Goal: Information Seeking & Learning: Learn about a topic

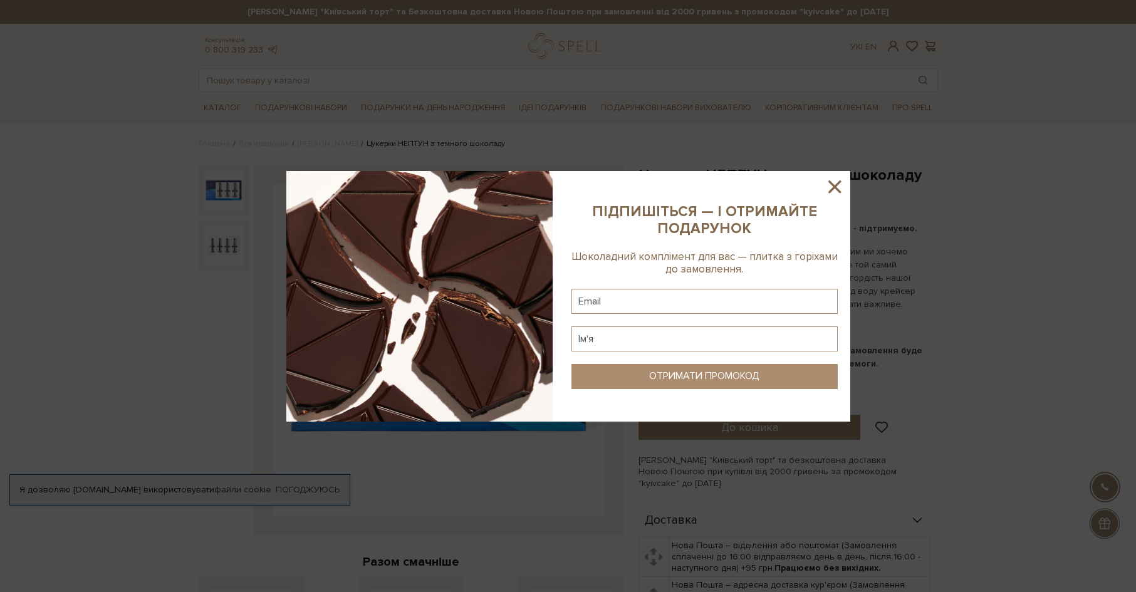
click at [836, 186] on icon at bounding box center [835, 187] width 13 height 13
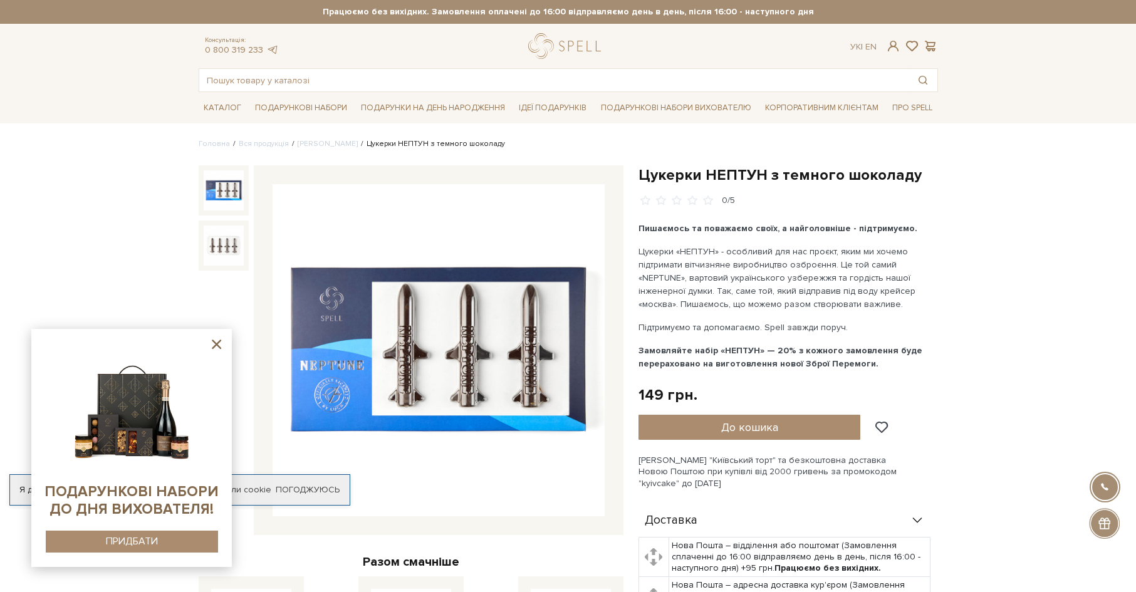
click at [433, 350] on img at bounding box center [439, 350] width 332 height 332
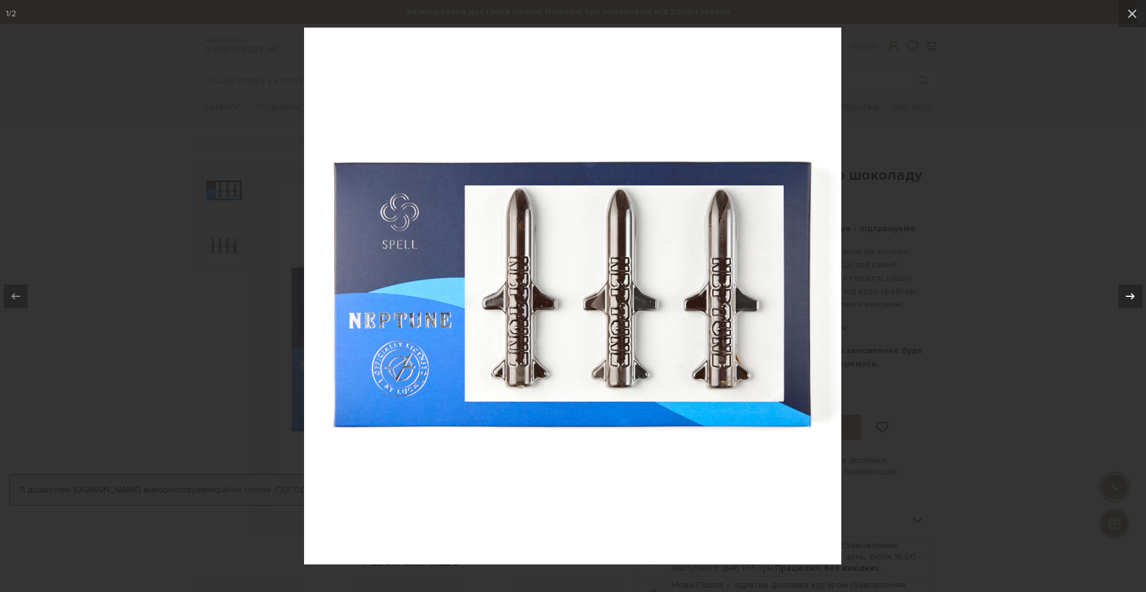
click at [1124, 293] on icon at bounding box center [1130, 296] width 15 height 15
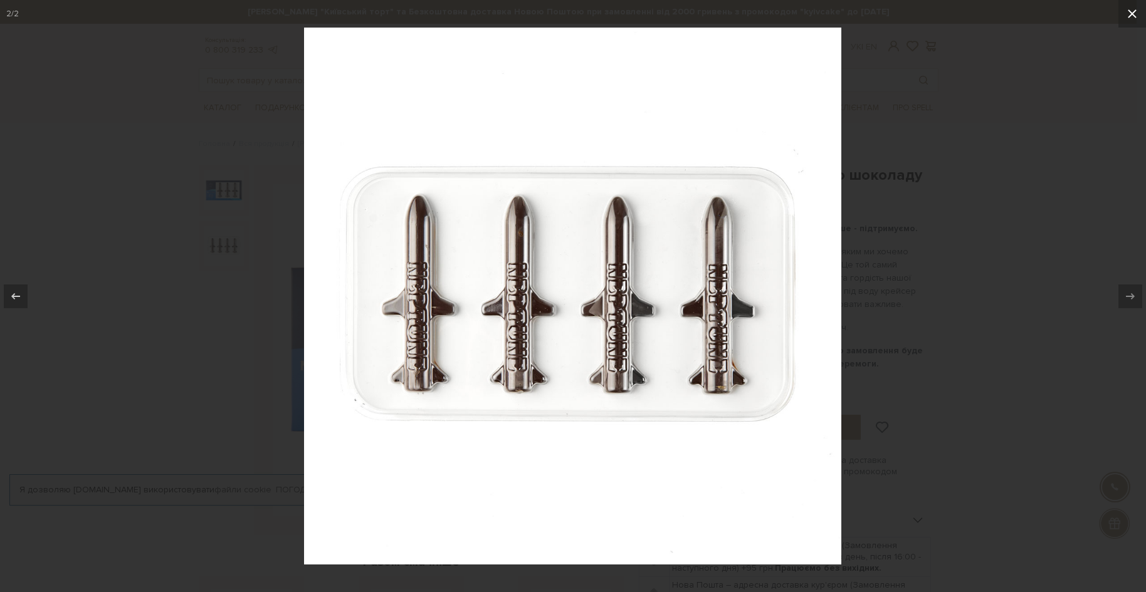
click at [1126, 13] on icon at bounding box center [1131, 13] width 15 height 15
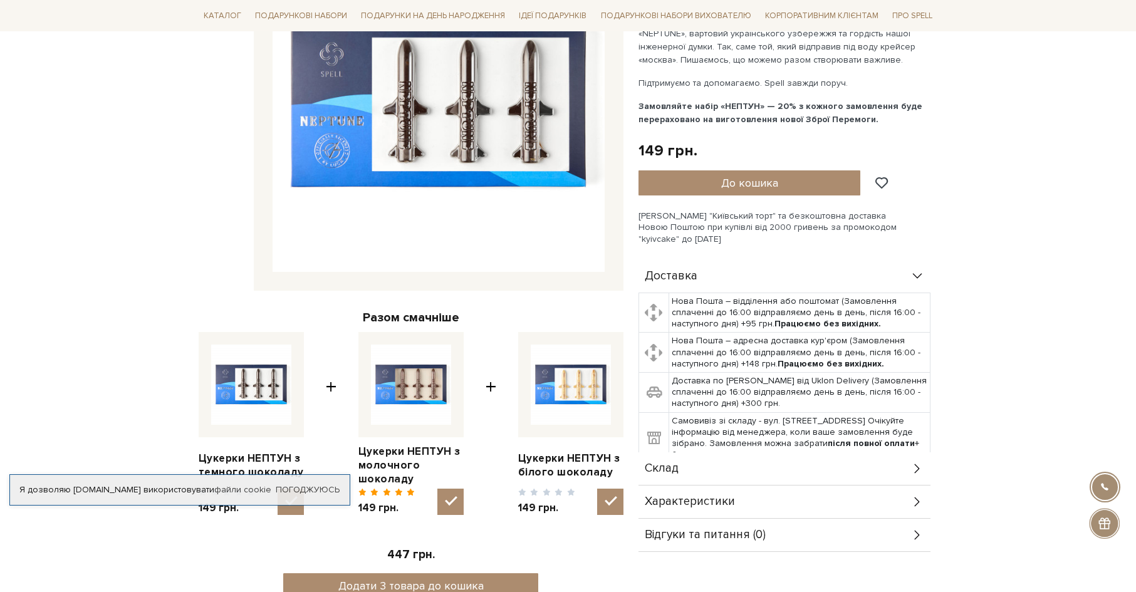
scroll to position [313, 0]
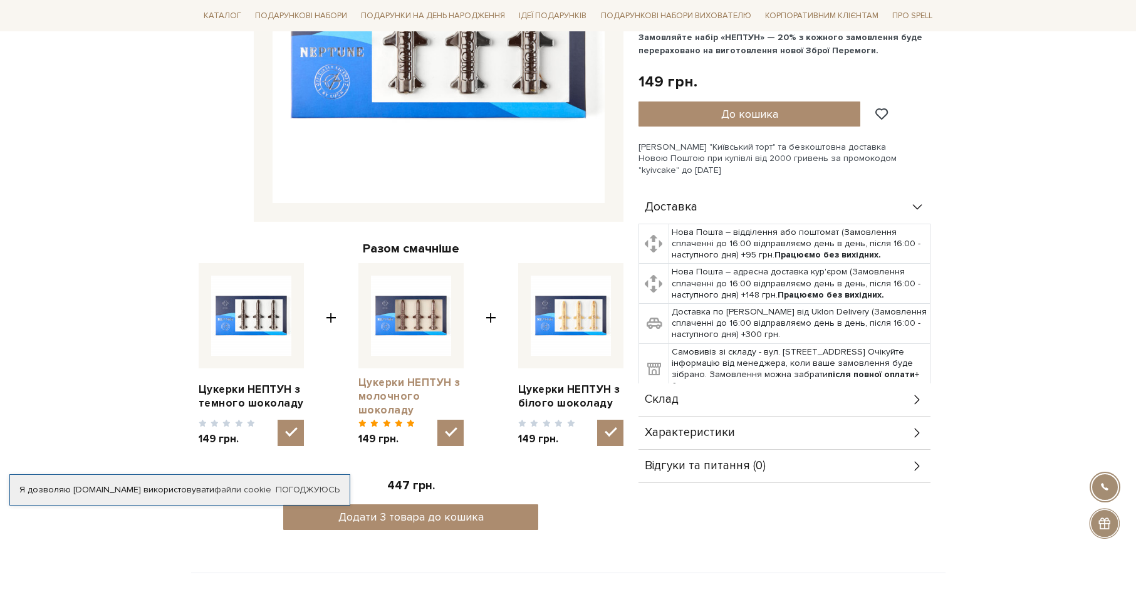
click at [397, 395] on link "Цукерки НЕПТУН з молочного шоколаду" at bounding box center [411, 396] width 105 height 41
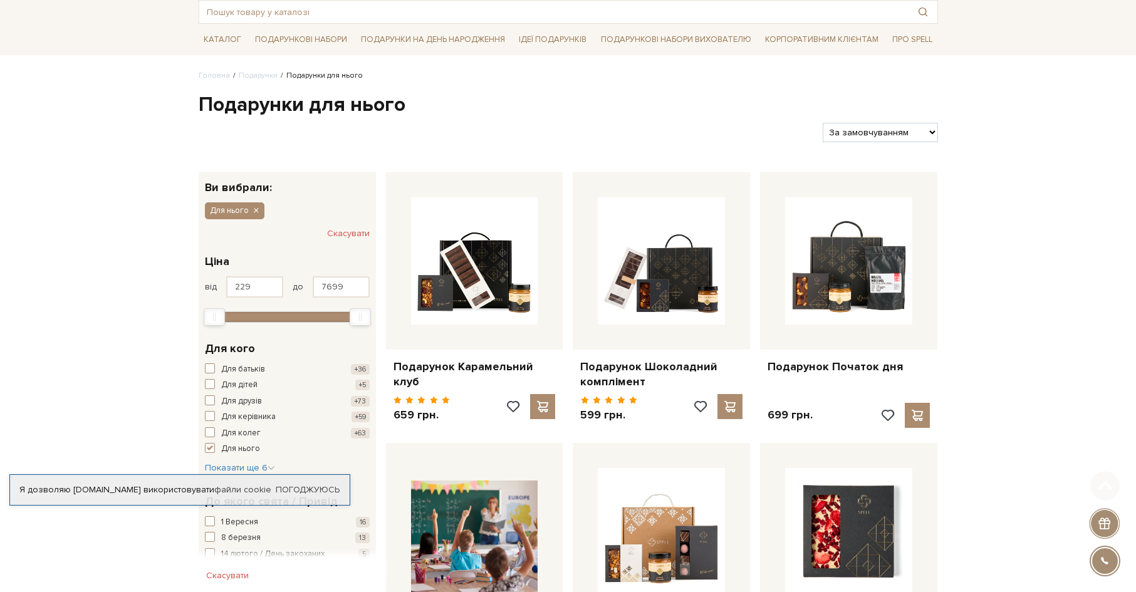
scroll to position [188, 0]
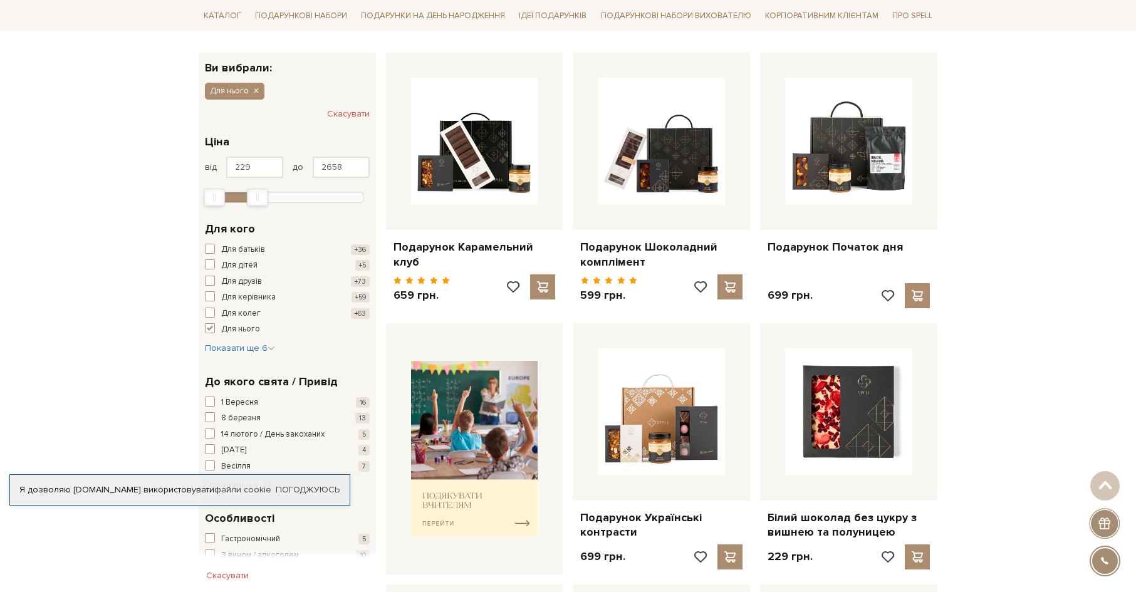
drag, startPoint x: 357, startPoint y: 196, endPoint x: 254, endPoint y: 201, distance: 102.9
click at [254, 201] on div "Max" at bounding box center [258, 197] width 20 height 16
drag, startPoint x: 217, startPoint y: 195, endPoint x: 196, endPoint y: 195, distance: 20.7
click at [199, 195] on div "229 - 2,7 тис. грн. Ціна від 229 до 2658 229 2 тис. 4 тис. 6 тис. 8 тис. Показа…" at bounding box center [287, 167] width 177 height 87
type input "967"
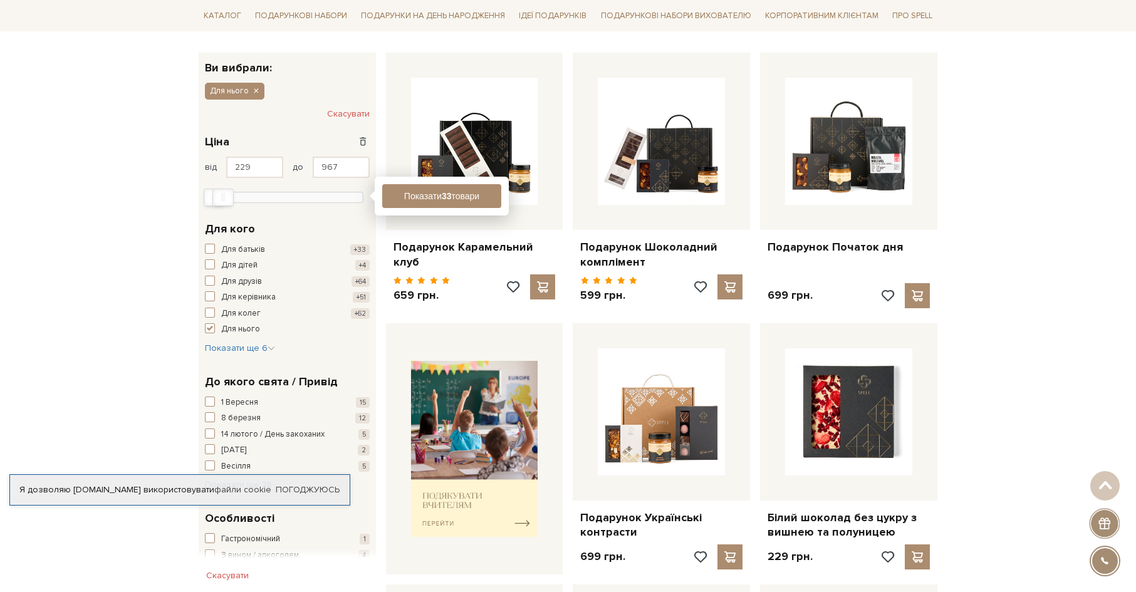
drag, startPoint x: 256, startPoint y: 197, endPoint x: 221, endPoint y: 186, distance: 36.3
click at [221, 186] on div "229 2 тис. 4 тис. 6 тис. 8 тис." at bounding box center [287, 193] width 165 height 18
click at [458, 199] on button "Показати 18 товарів" at bounding box center [441, 196] width 119 height 24
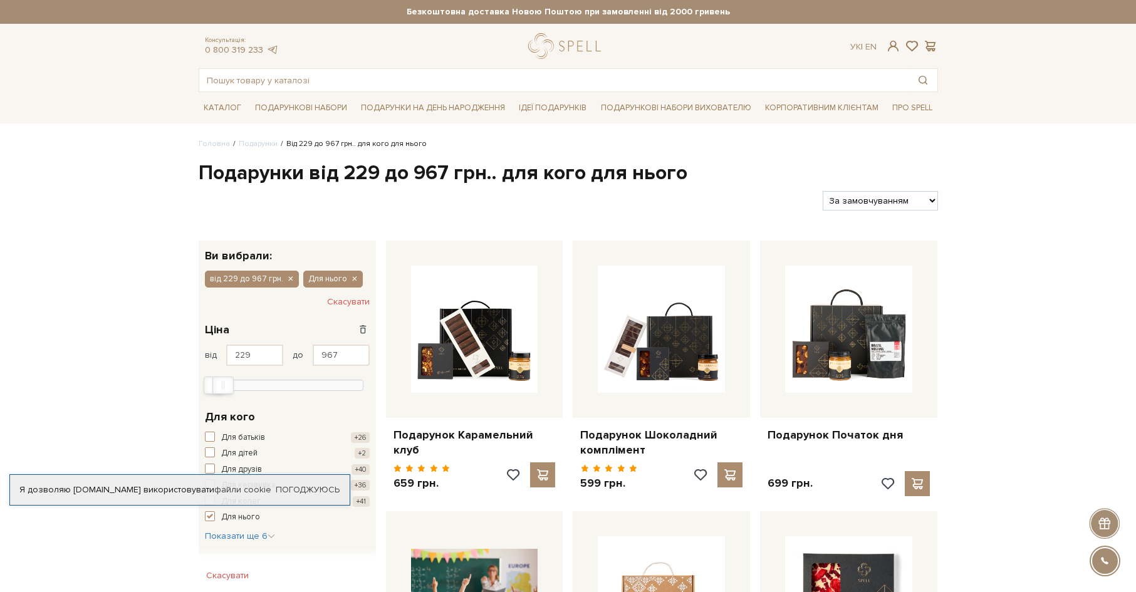
click at [931, 201] on select "За замовчуванням За Ціною (зростання) За Ціною (зменшення) Новинки За популярні…" at bounding box center [880, 200] width 115 height 19
select select "https://spellchocolate.com/podarunki/?sort=p.price&order=ASC&ocf=F22S2V42906232…"
click at [823, 191] on select "За замовчуванням За Ціною (зростання) За Ціною (зменшення) Новинки За популярні…" at bounding box center [880, 200] width 115 height 19
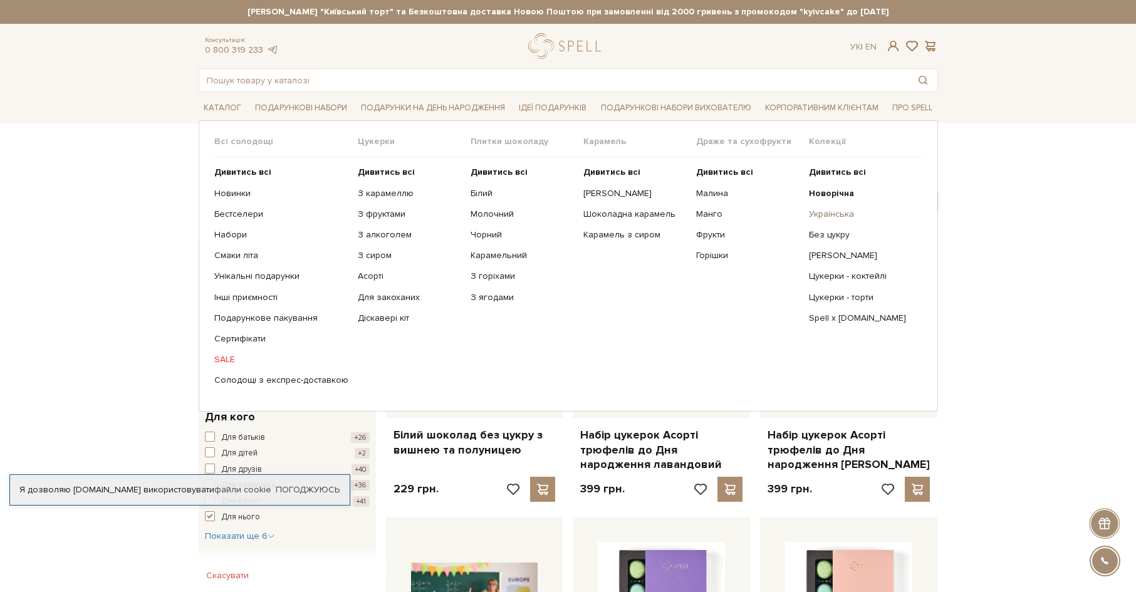
click at [822, 212] on link "Українська" at bounding box center [860, 214] width 103 height 11
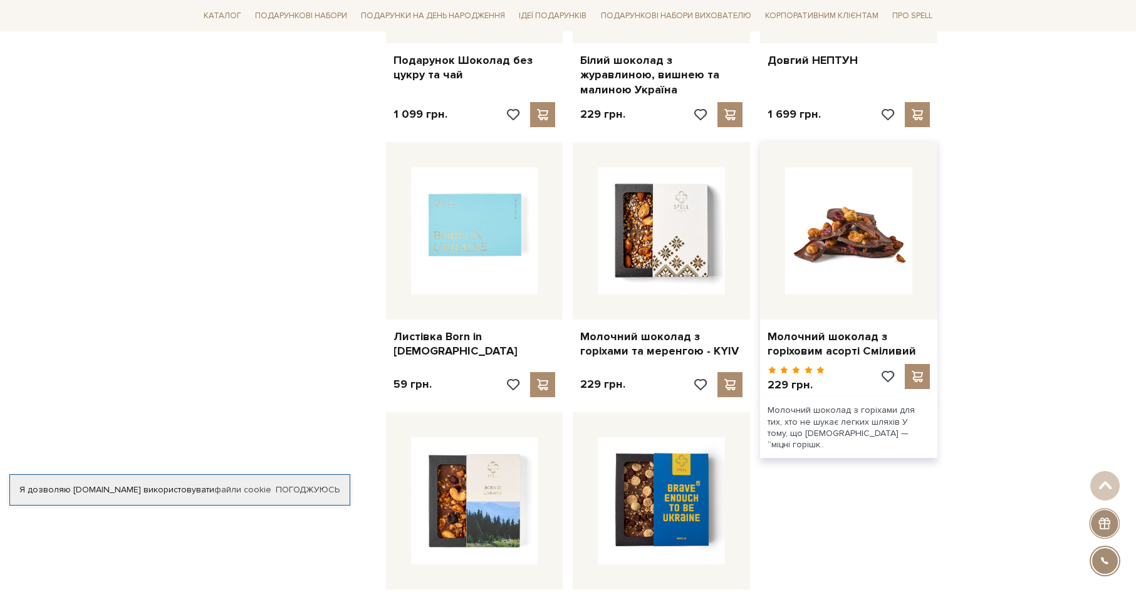
scroll to position [1379, 0]
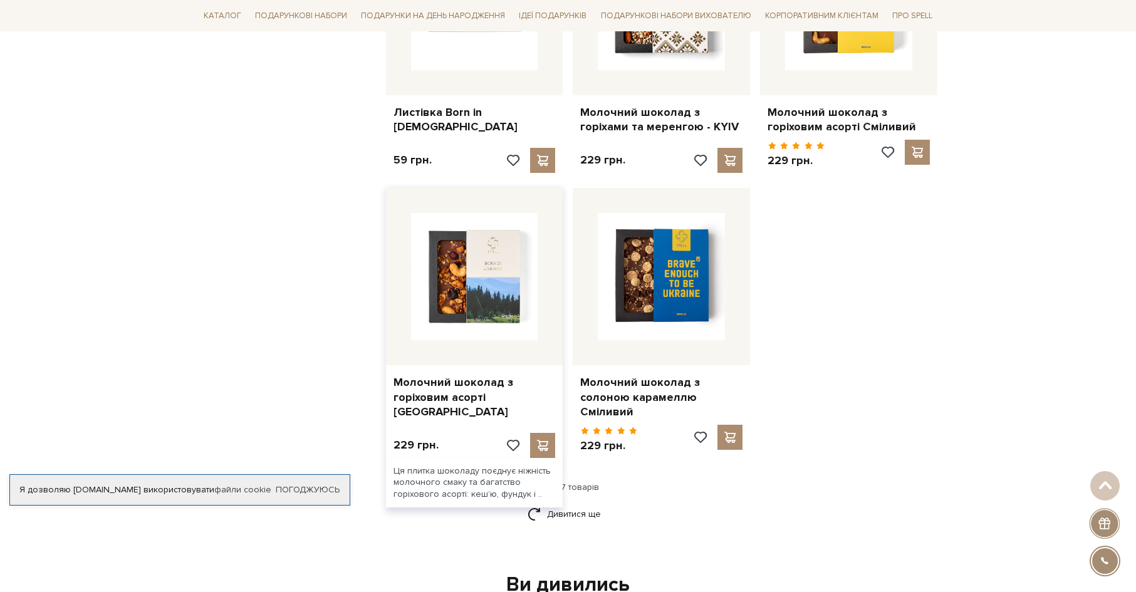
click at [466, 278] on img at bounding box center [474, 276] width 127 height 127
